Goal: Information Seeking & Learning: Understand process/instructions

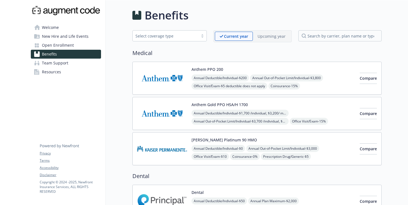
click at [277, 38] on p "Upcoming year" at bounding box center [272, 36] width 28 height 6
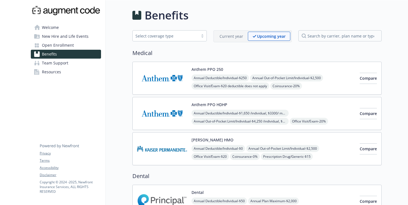
click at [242, 37] on p "Current year" at bounding box center [232, 36] width 24 height 6
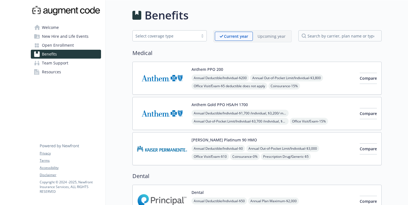
click at [275, 35] on p "Upcoming year" at bounding box center [272, 36] width 28 height 6
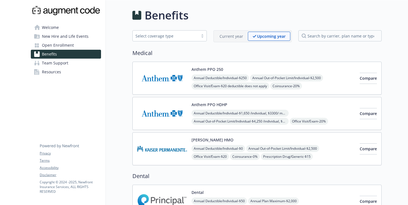
click at [241, 36] on p "Current year" at bounding box center [232, 36] width 24 height 6
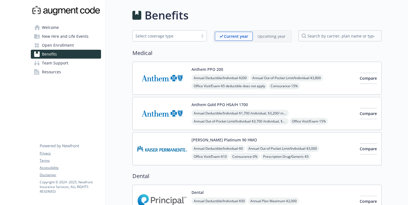
click at [274, 35] on p "Upcoming year" at bounding box center [272, 36] width 28 height 6
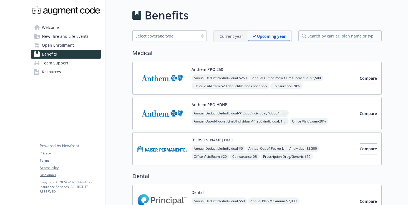
click at [238, 35] on p "Current year" at bounding box center [232, 36] width 24 height 6
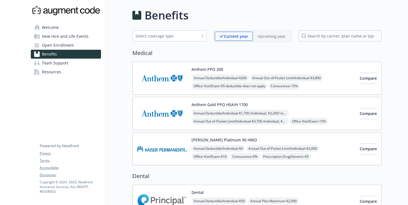
click at [273, 33] on div "Upcoming year" at bounding box center [272, 36] width 38 height 9
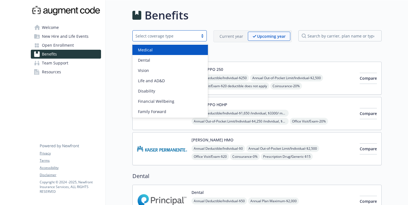
click at [172, 36] on div "Select coverage type" at bounding box center [166, 36] width 60 height 6
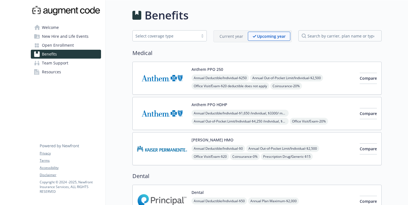
click at [81, 37] on span "New Hire and Life Events" at bounding box center [65, 36] width 47 height 9
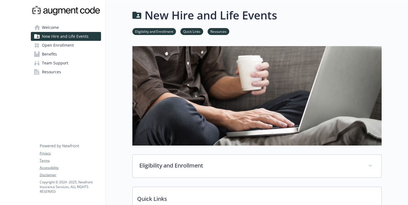
click at [79, 44] on link "Open Enrollment" at bounding box center [66, 45] width 70 height 9
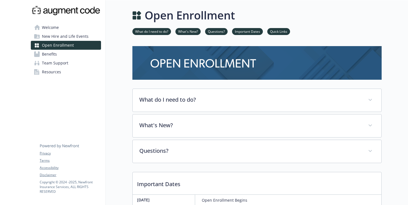
click at [156, 31] on link "What do I need to do?" at bounding box center [152, 31] width 39 height 5
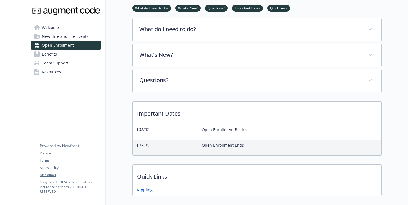
scroll to position [71, 0]
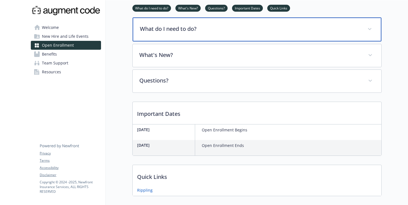
click at [182, 30] on p "What do I need to do?" at bounding box center [250, 29] width 221 height 8
